Goal: Task Accomplishment & Management: Use online tool/utility

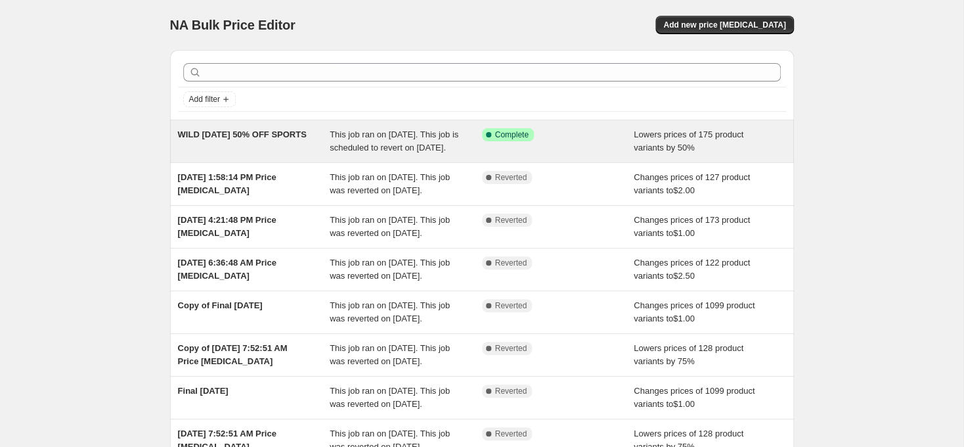
click at [259, 150] on div "WILD [DATE] 50% OFF SPORTS" at bounding box center [254, 141] width 152 height 26
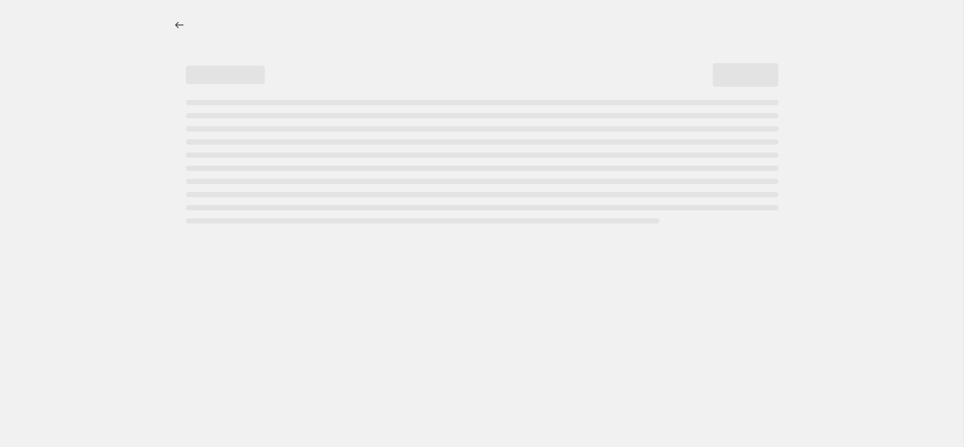
select select "percentage"
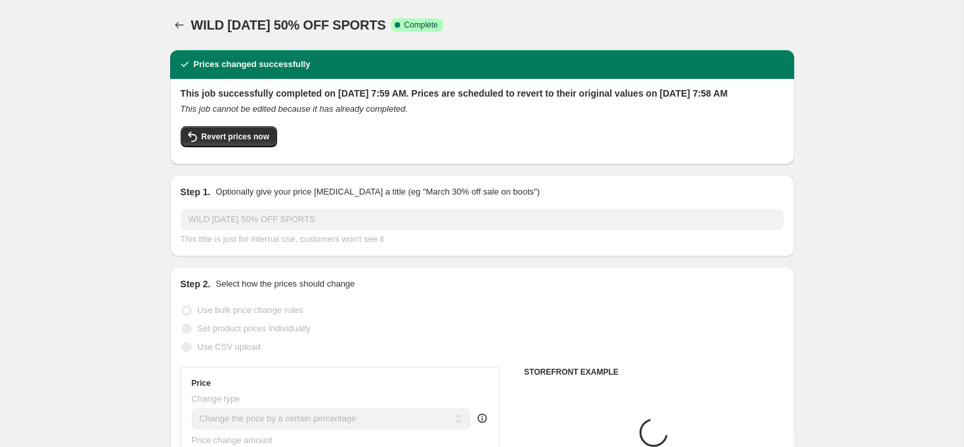
select select "collection"
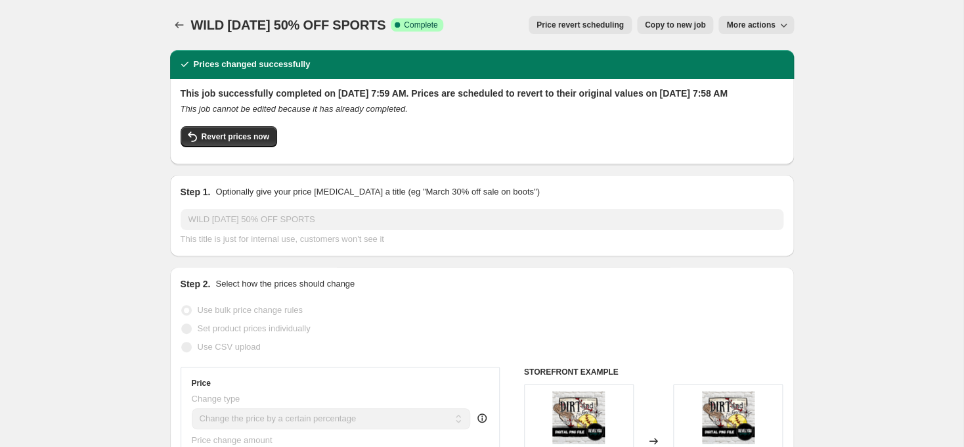
click at [736, 23] on span "More actions" at bounding box center [750, 25] width 49 height 11
click at [585, 27] on span "Price revert scheduling" at bounding box center [580, 25] width 87 height 11
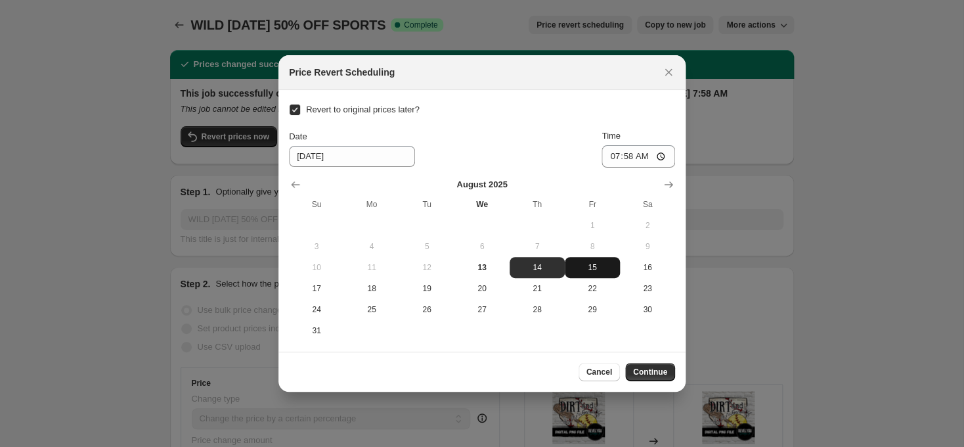
click at [594, 270] on span "15" at bounding box center [592, 267] width 45 height 11
type input "[DATE]"
click at [658, 374] on span "Continue" at bounding box center [650, 372] width 34 height 11
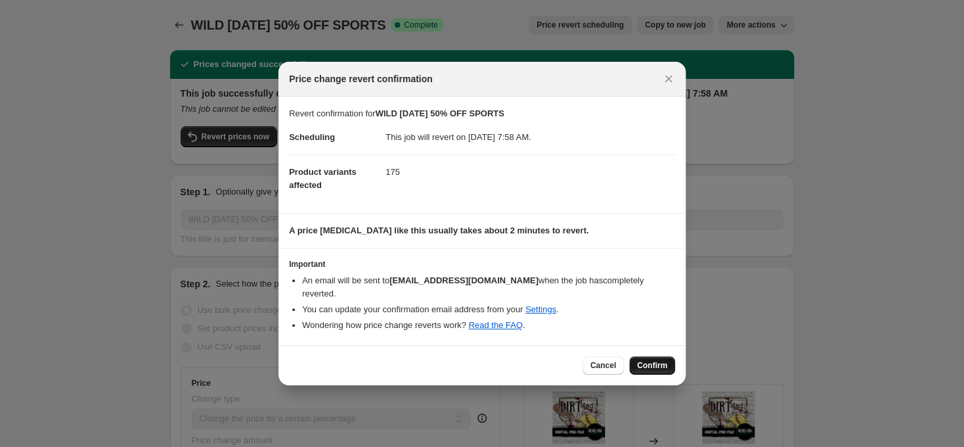
click at [646, 360] on span "Confirm" at bounding box center [652, 365] width 30 height 11
